Goal: Check status: Check status

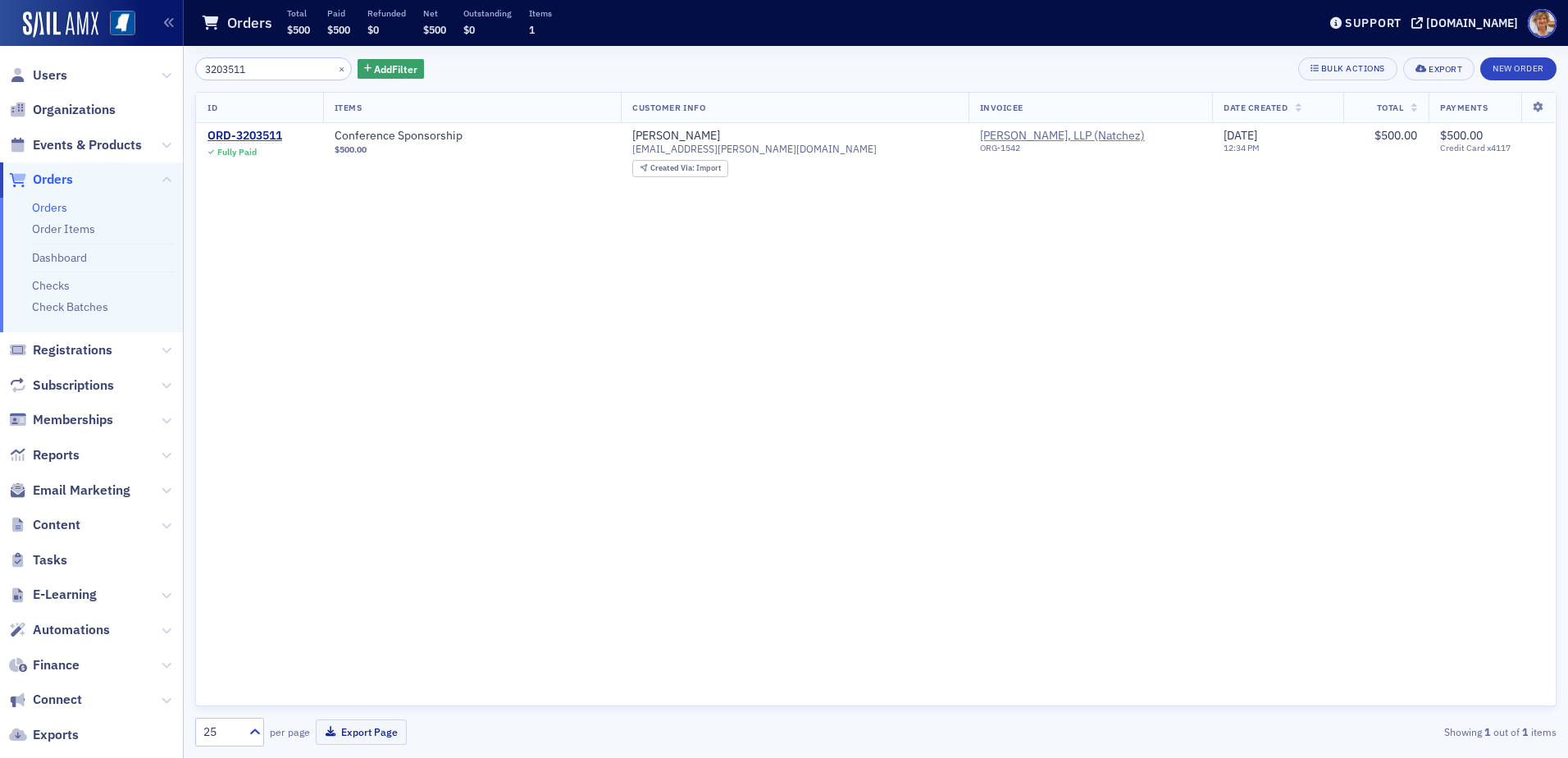
click at [265, 74] on input "3203511" at bounding box center [274, 69] width 157 height 23
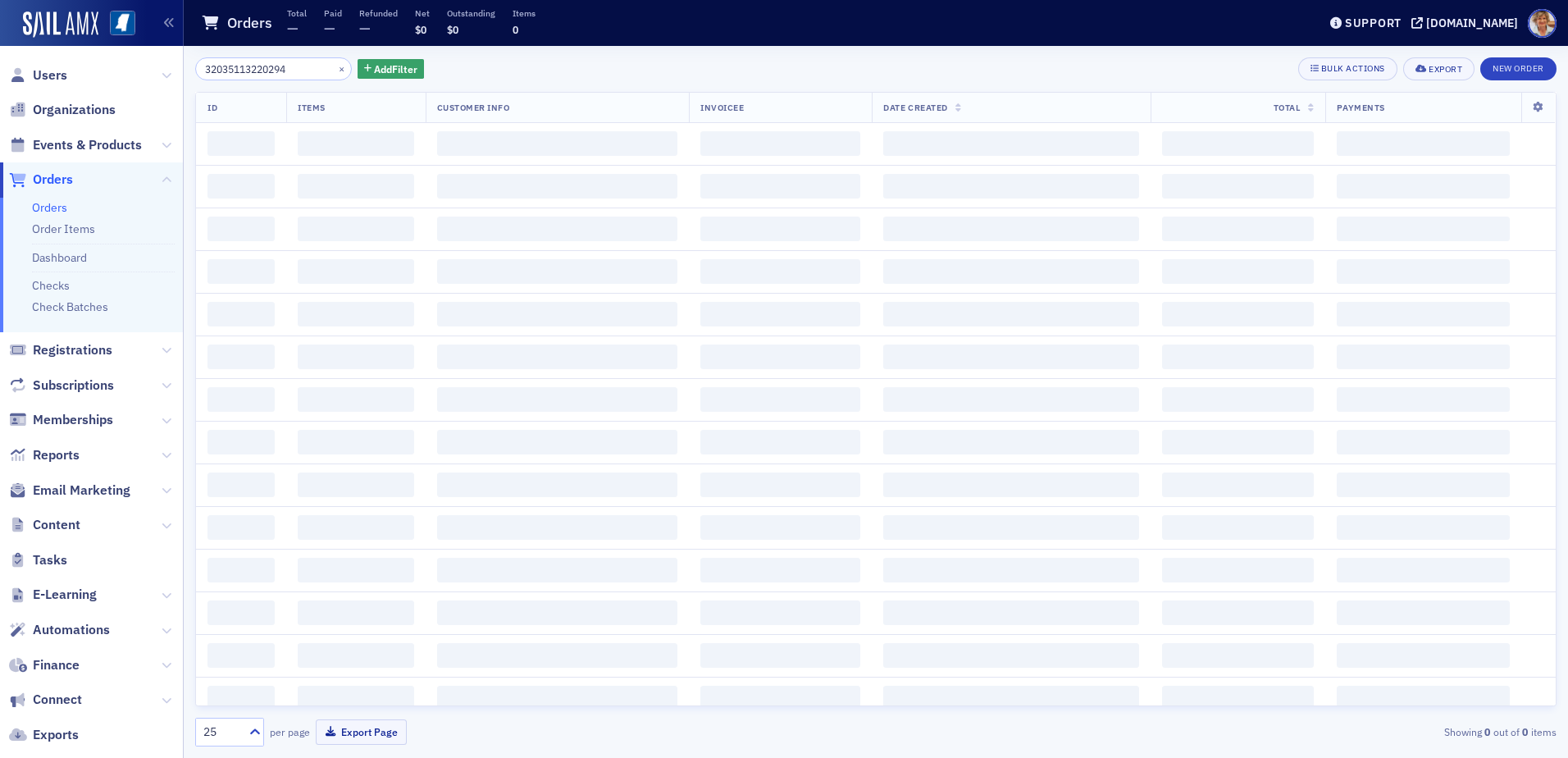
type input "32035113220294"
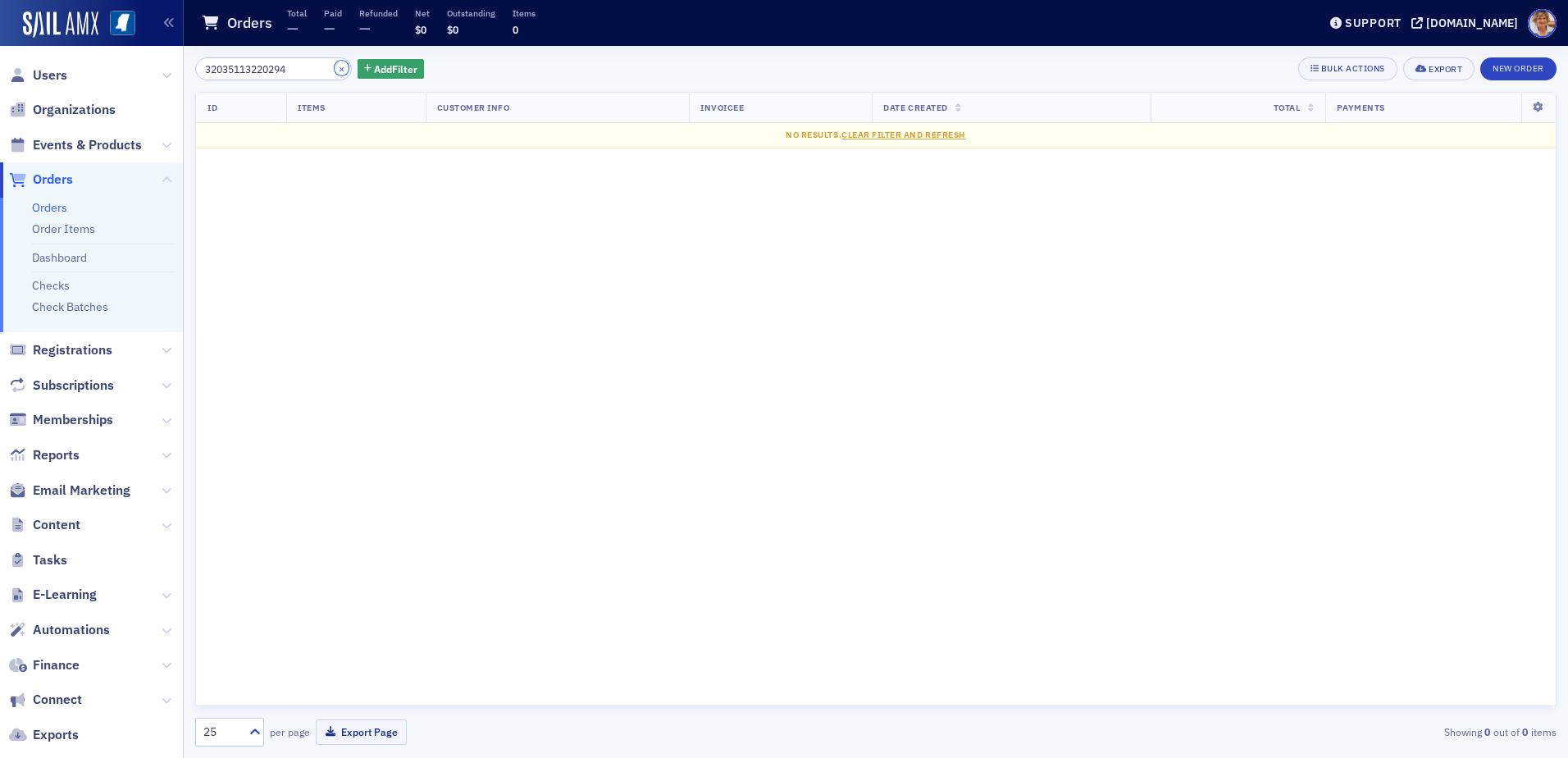
click at [335, 64] on button "×" at bounding box center [342, 68] width 15 height 15
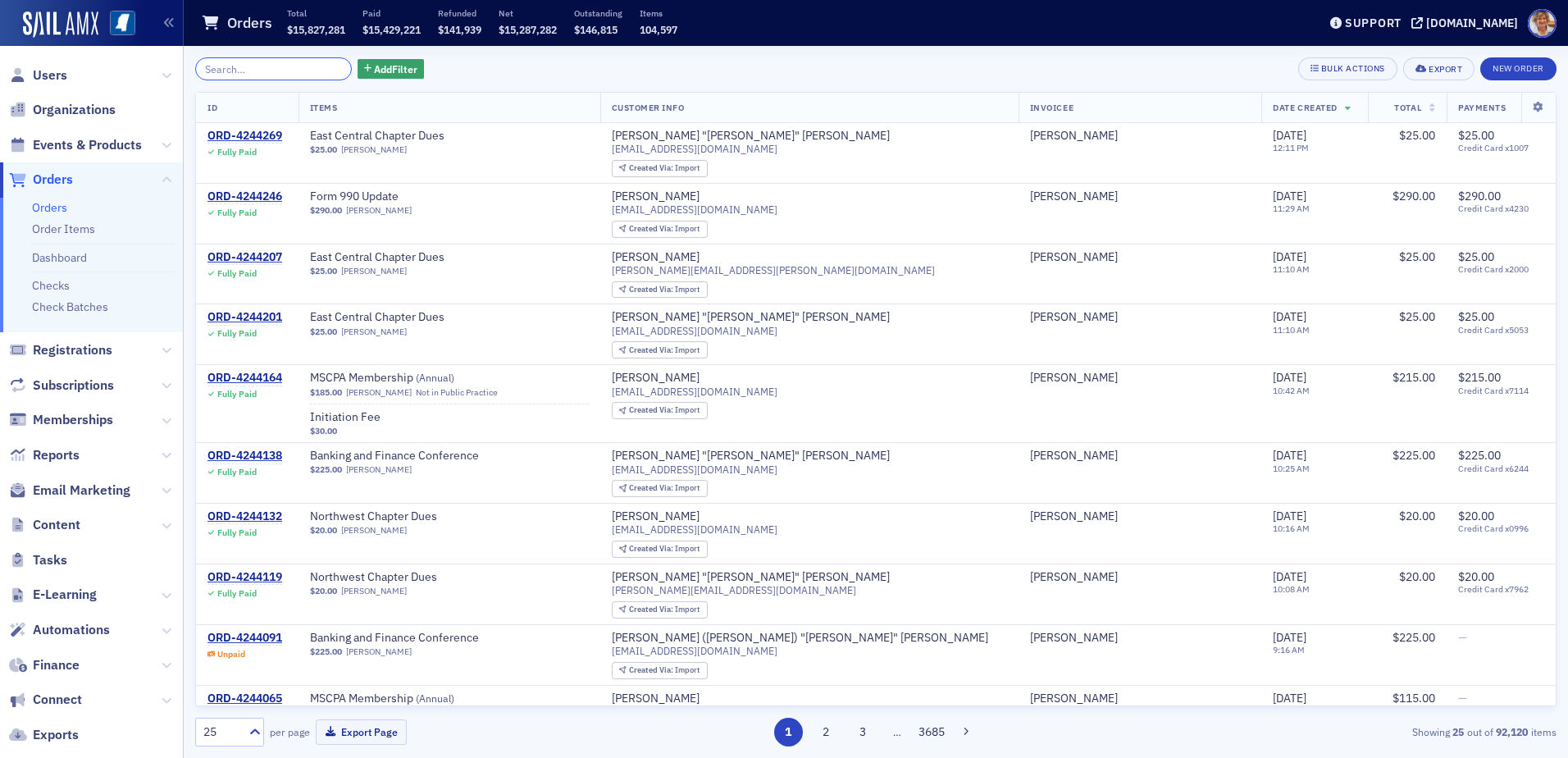
click at [279, 72] on input "search" at bounding box center [274, 69] width 157 height 23
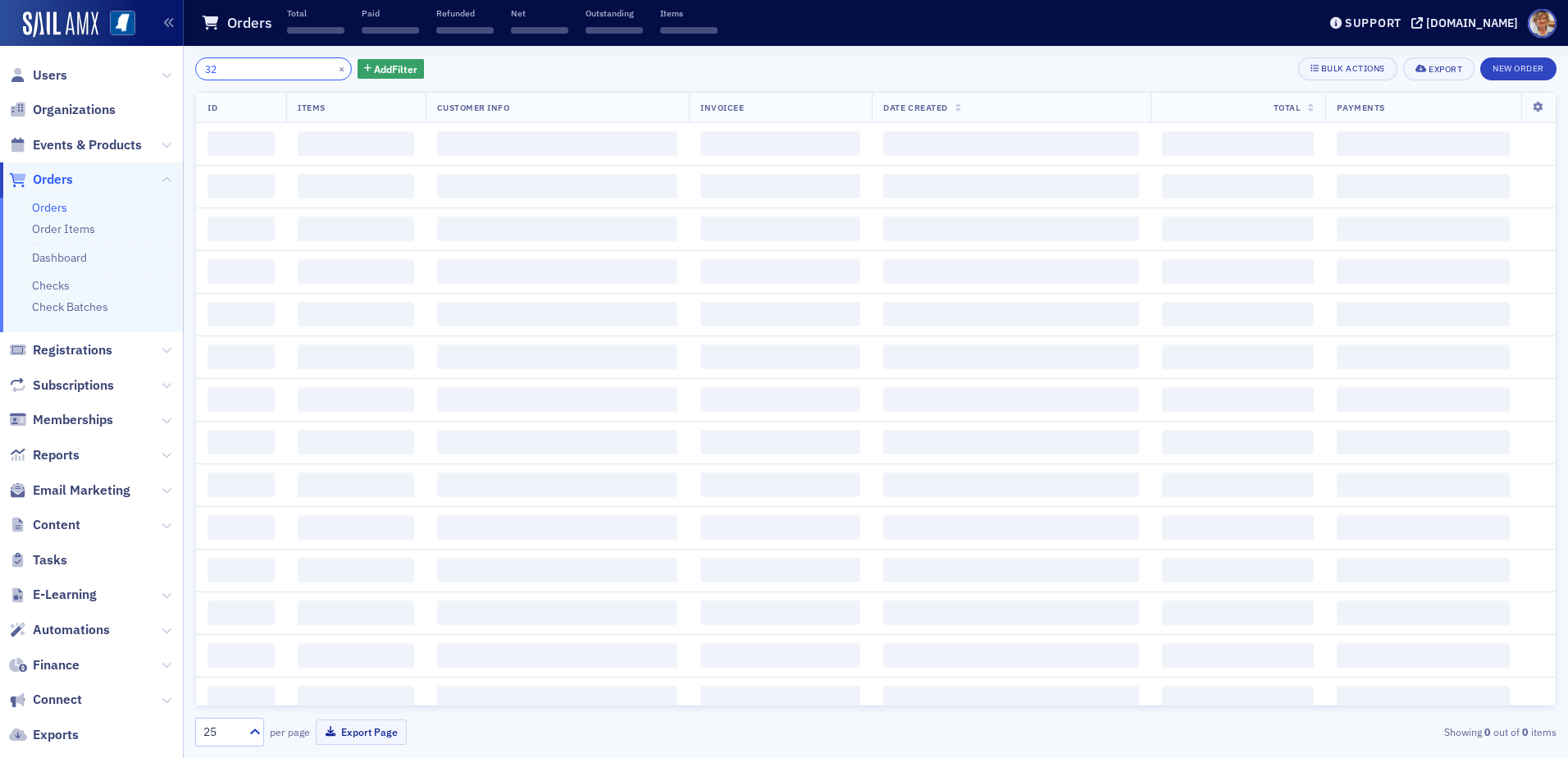
type input "3"
type input "2121961"
